Goal: Check status: Check status

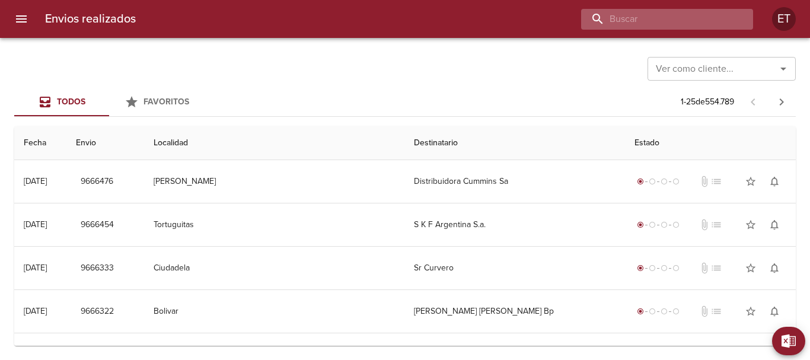
click at [703, 19] on input "buscar" at bounding box center [657, 19] width 152 height 21
type input "9599387"
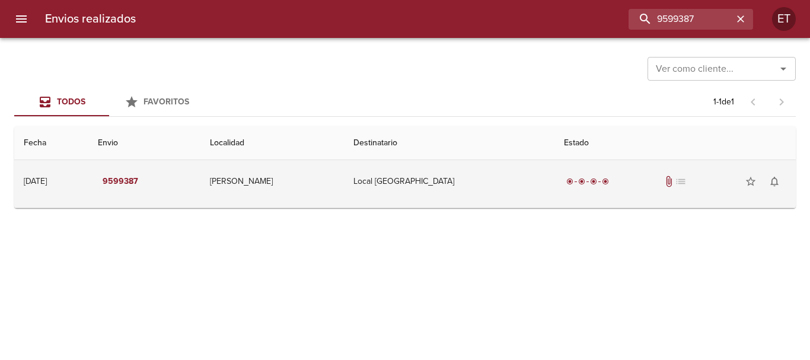
click at [380, 161] on td "Local [GEOGRAPHIC_DATA]" at bounding box center [449, 181] width 210 height 43
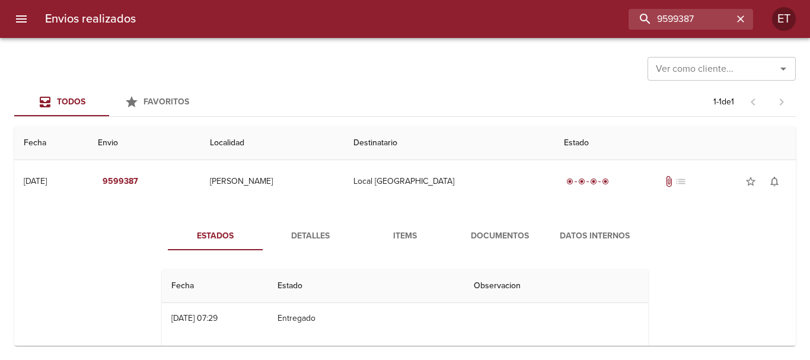
scroll to position [59, 0]
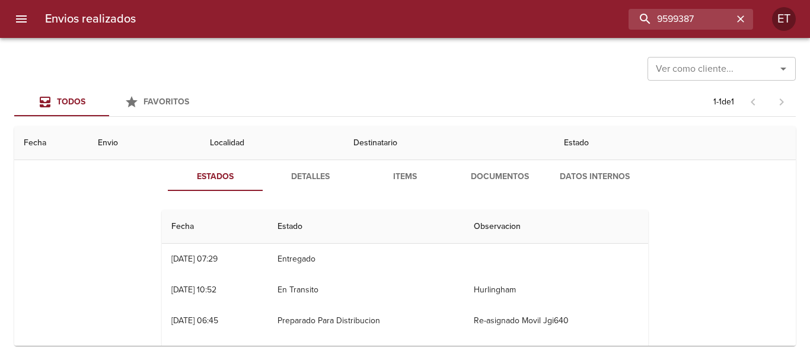
click at [465, 178] on span "Documentos" at bounding box center [500, 177] width 81 height 15
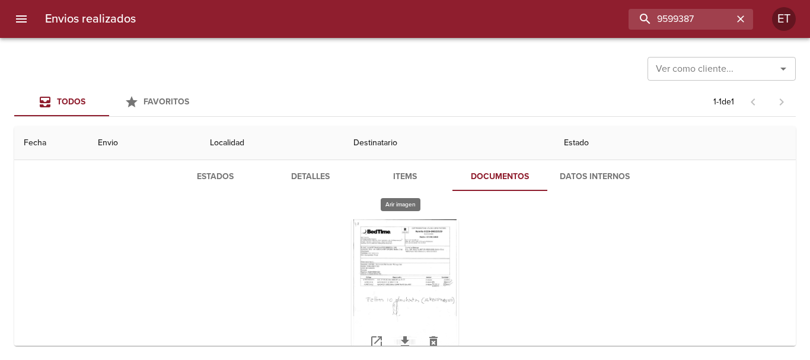
click at [394, 286] on div "Tabla de envíos del cliente" at bounding box center [405, 293] width 107 height 148
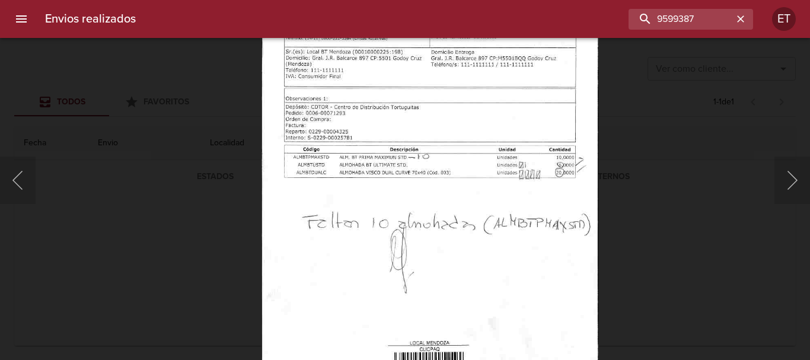
click at [433, 234] on img "Lightbox" at bounding box center [429, 202] width 337 height 485
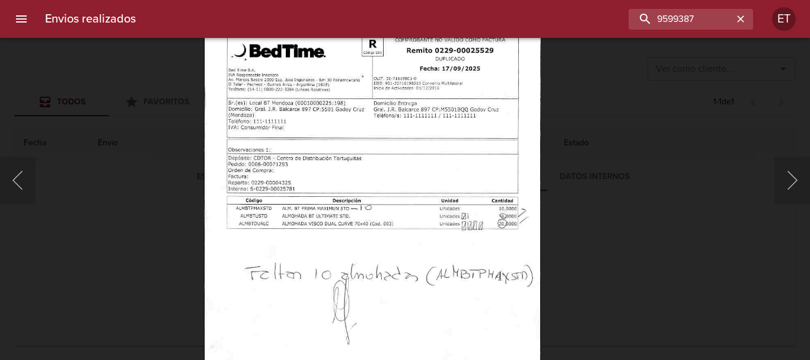
click at [439, 326] on img "Lightbox" at bounding box center [372, 253] width 337 height 485
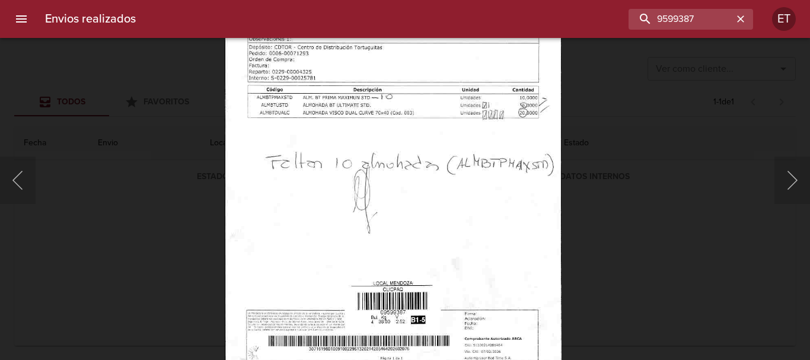
click at [460, 215] on img "Lightbox" at bounding box center [393, 142] width 337 height 485
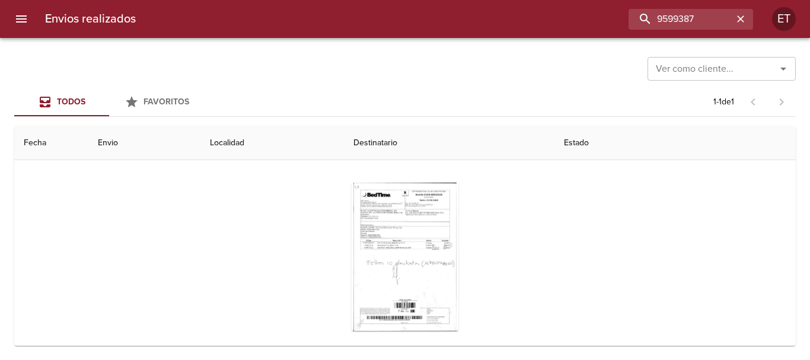
scroll to position [115, 0]
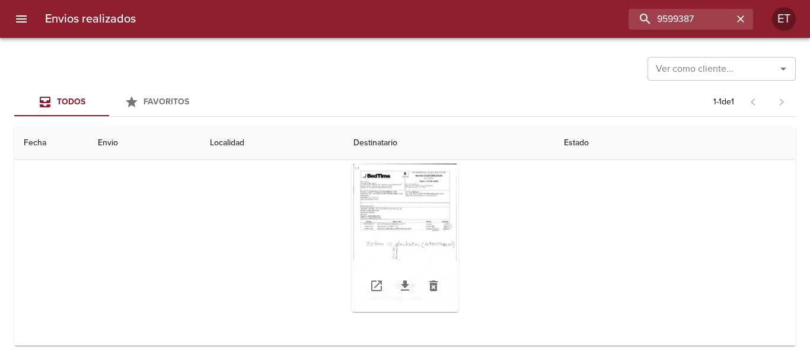
click at [423, 232] on div "Tabla de envíos del cliente" at bounding box center [405, 238] width 107 height 148
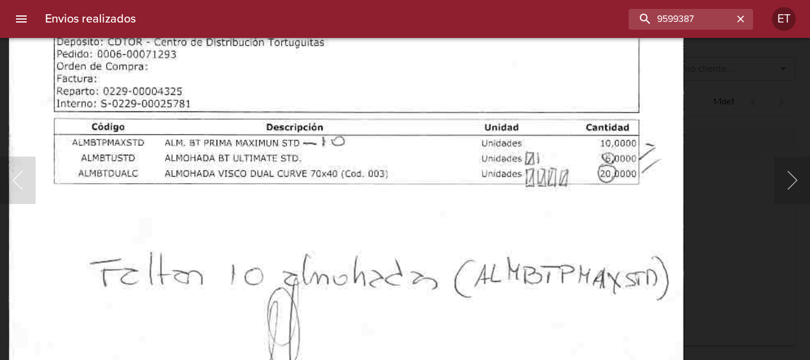
click at [409, 177] on img "Lightbox" at bounding box center [346, 234] width 676 height 974
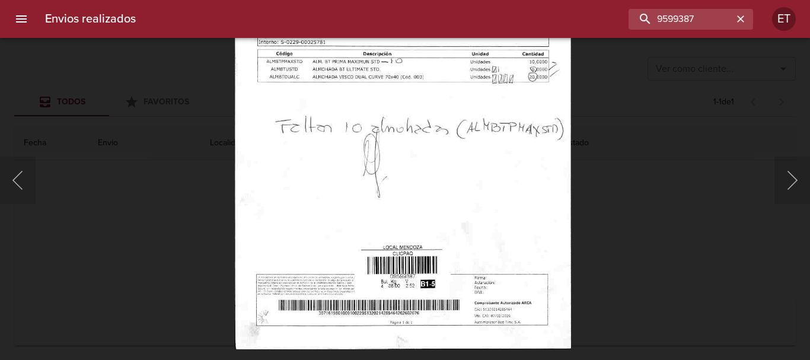
click at [419, 248] on img "Lightbox" at bounding box center [402, 106] width 337 height 485
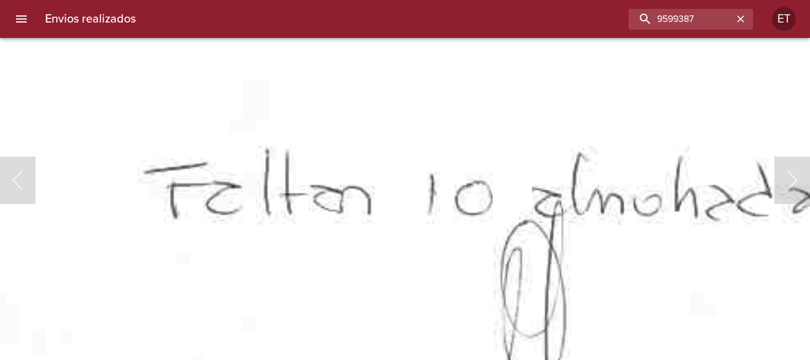
click at [337, 330] on img "Lightbox" at bounding box center [659, 112] width 1359 height 1956
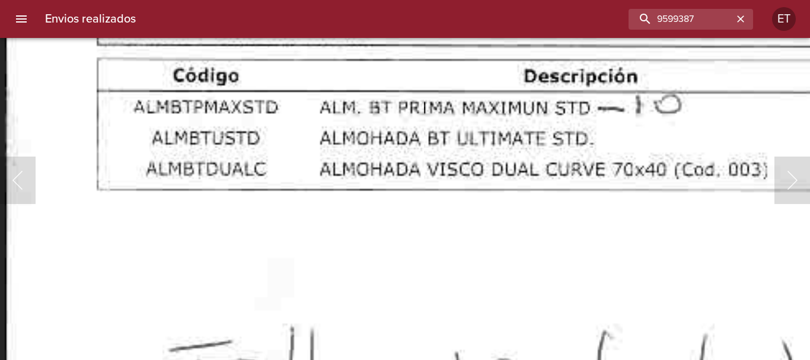
click at [273, 347] on img "Lightbox" at bounding box center [684, 290] width 1359 height 1956
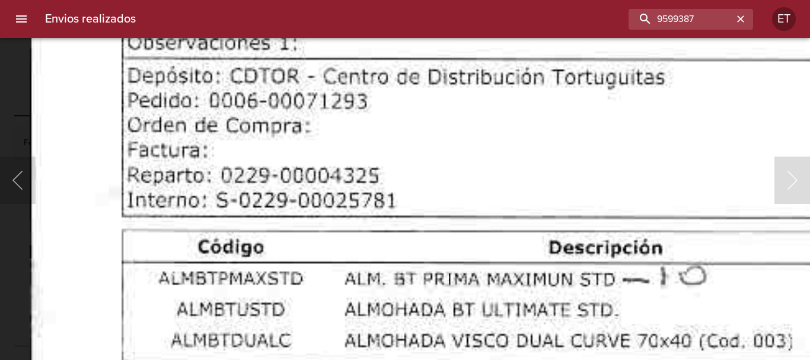
click at [299, 0] on html "Envios realizados 9599387 ET Ver como cliente... Ver como cliente... Todos Favo…" at bounding box center [405, 0] width 810 height 0
